Goal: Task Accomplishment & Management: Manage account settings

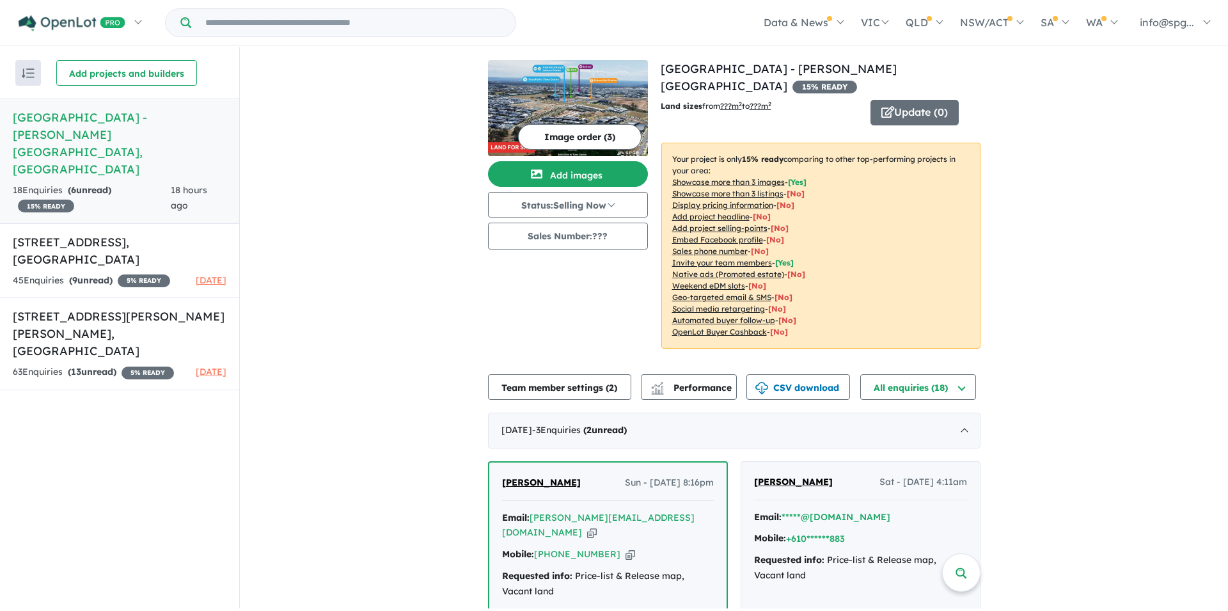
click at [82, 121] on h5 "[GEOGRAPHIC_DATA] - [PERSON_NAME][GEOGRAPHIC_DATA] , [GEOGRAPHIC_DATA]" at bounding box center [120, 143] width 214 height 69
click at [129, 149] on link "[GEOGRAPHIC_DATA] - [PERSON_NAME][GEOGRAPHIC_DATA] , [GEOGRAPHIC_DATA] 18 Enqui…" at bounding box center [119, 160] width 239 height 125
click at [208, 115] on h5 "[GEOGRAPHIC_DATA] - [PERSON_NAME][GEOGRAPHIC_DATA] , [GEOGRAPHIC_DATA]" at bounding box center [120, 143] width 214 height 69
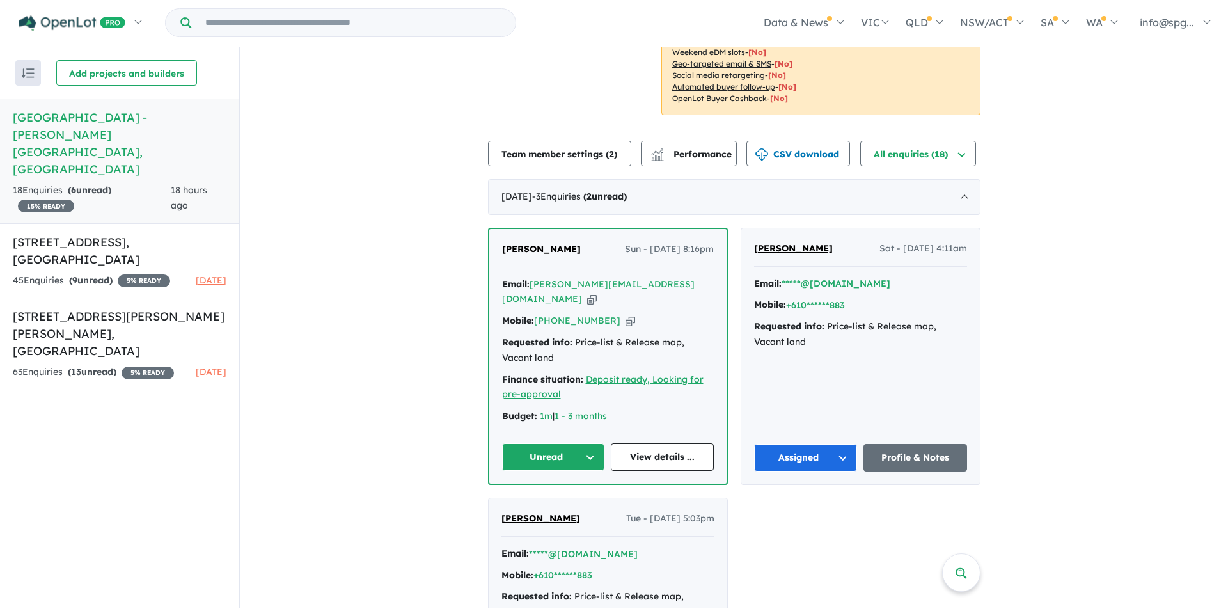
scroll to position [230, 0]
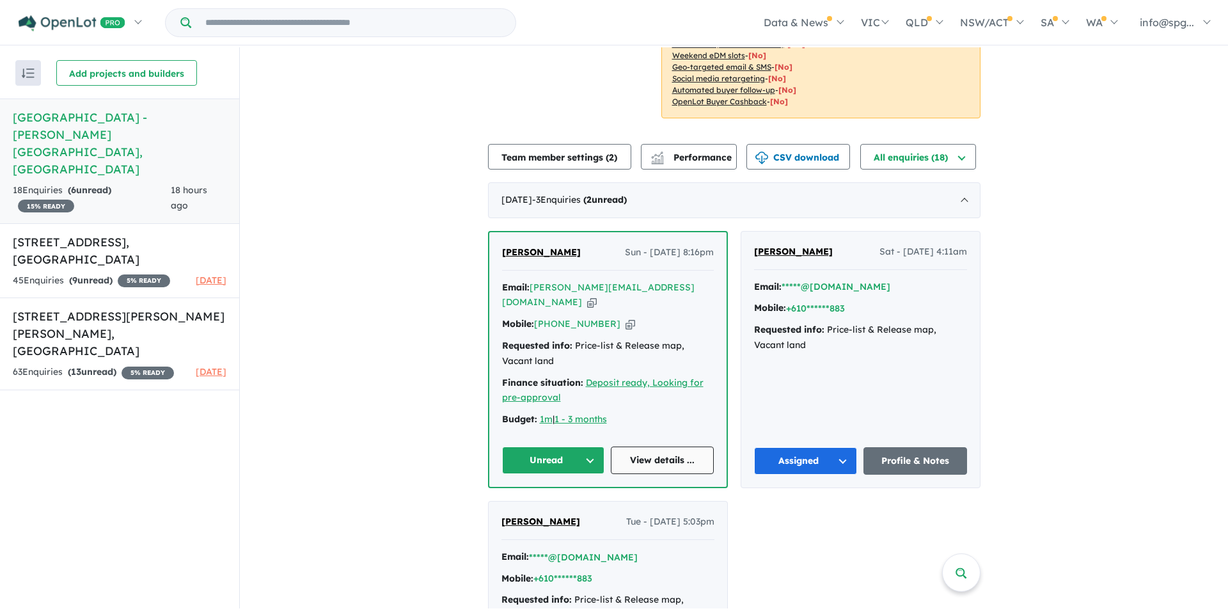
click at [647, 455] on link "View details ..." at bounding box center [662, 459] width 103 height 27
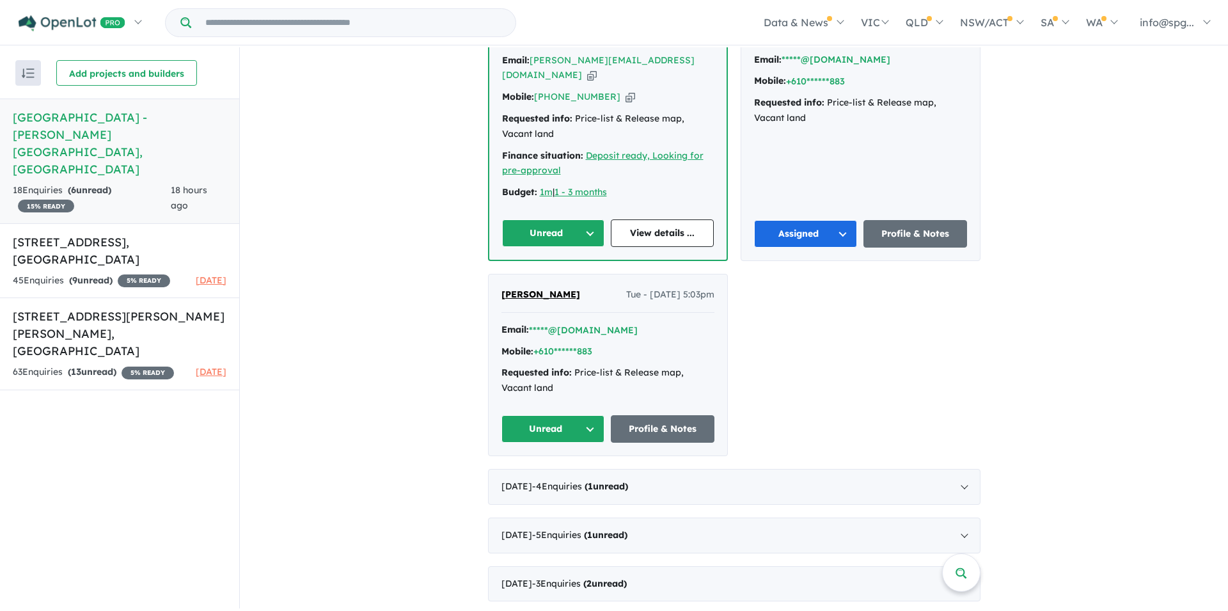
scroll to position [294, 0]
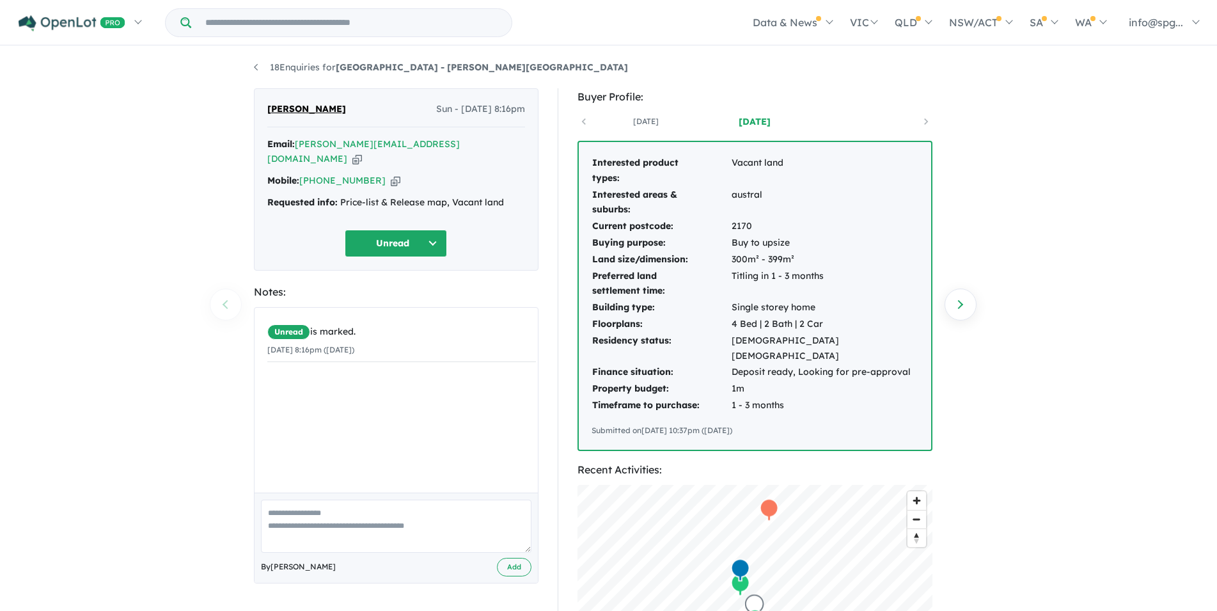
click at [411, 232] on button "Unread" at bounding box center [396, 243] width 102 height 27
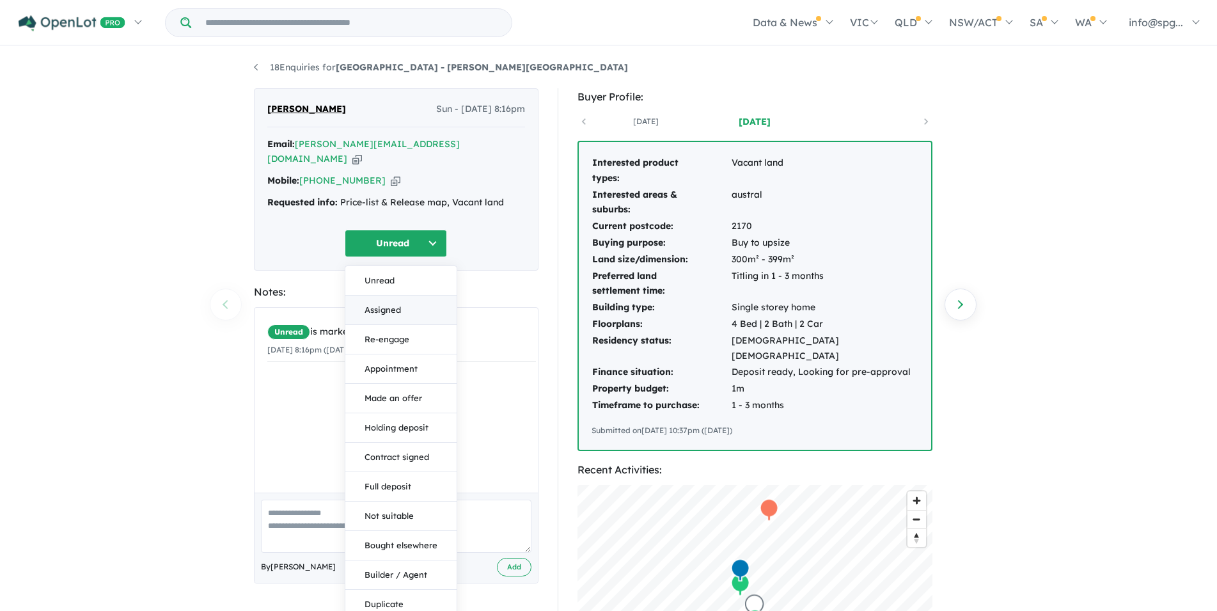
click at [379, 300] on button "Assigned" at bounding box center [400, 309] width 111 height 29
